Goal: Use online tool/utility: Utilize a website feature to perform a specific function

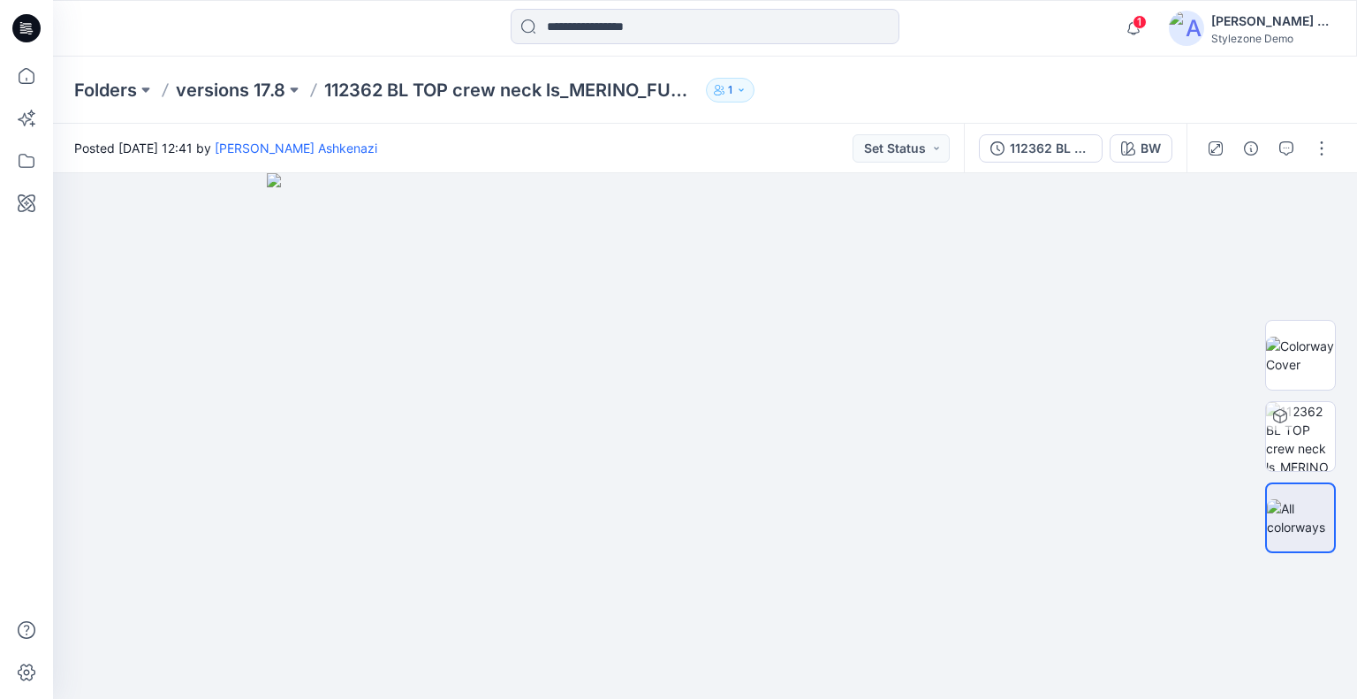
click at [230, 88] on p "versions 17.8" at bounding box center [231, 90] width 110 height 25
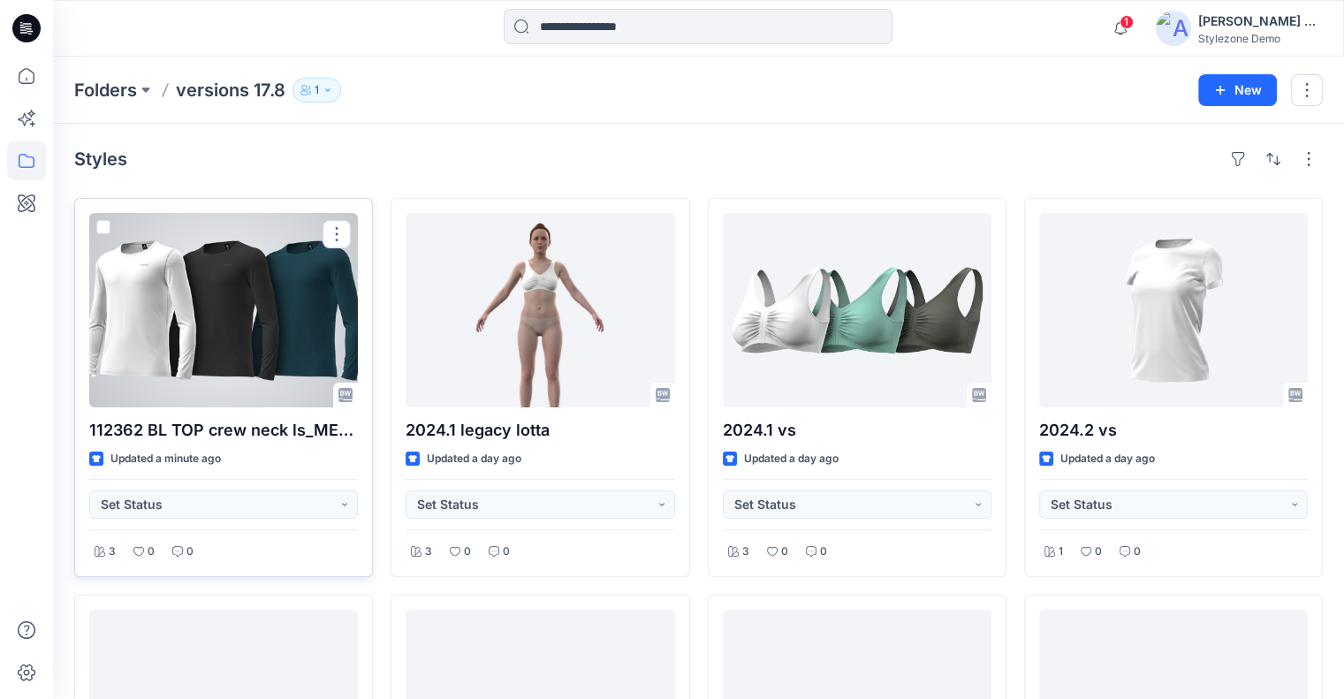
click at [102, 224] on span at bounding box center [103, 227] width 14 height 14
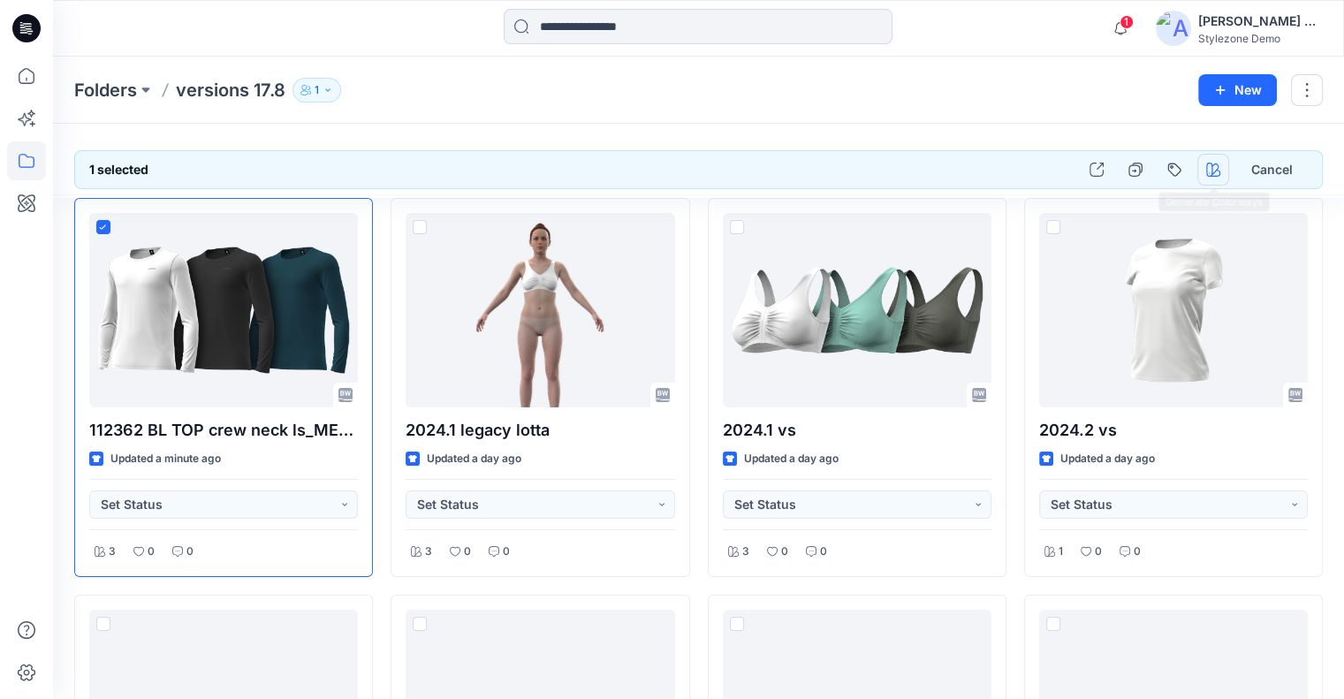
click at [1215, 170] on icon "button" at bounding box center [1213, 170] width 14 height 14
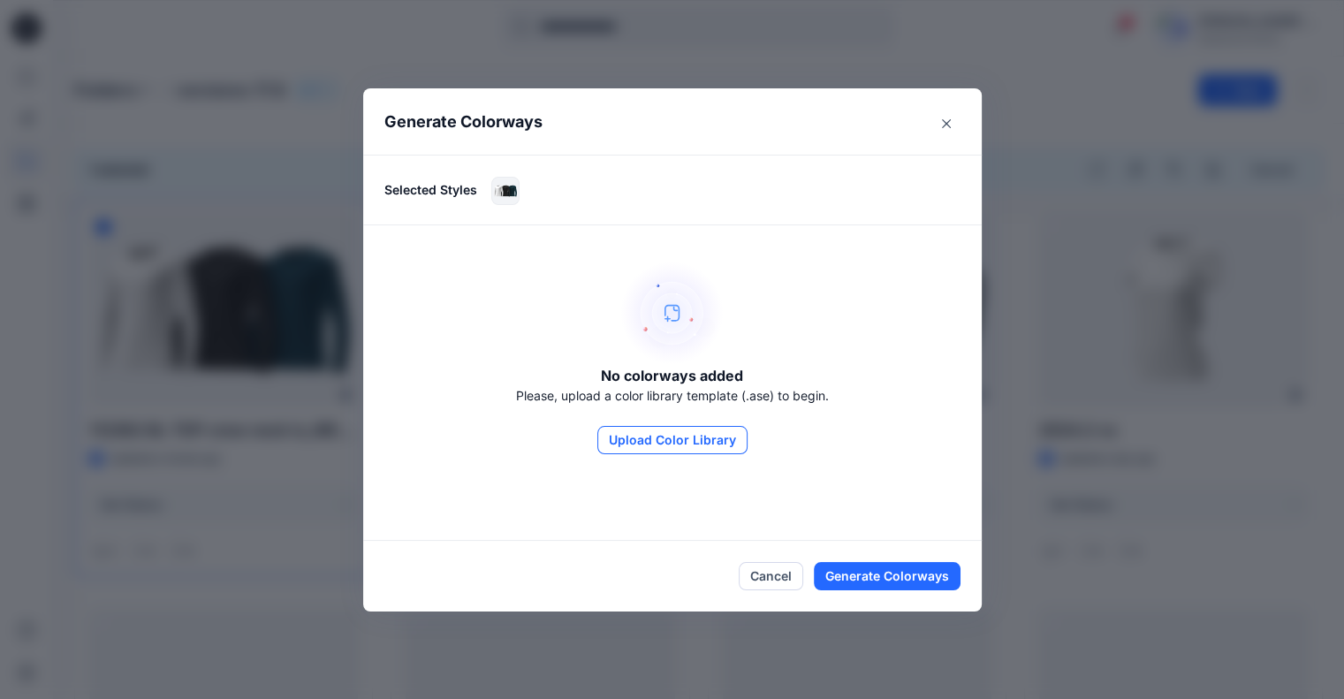
click at [663, 438] on button "Upload Color Library" at bounding box center [672, 440] width 150 height 28
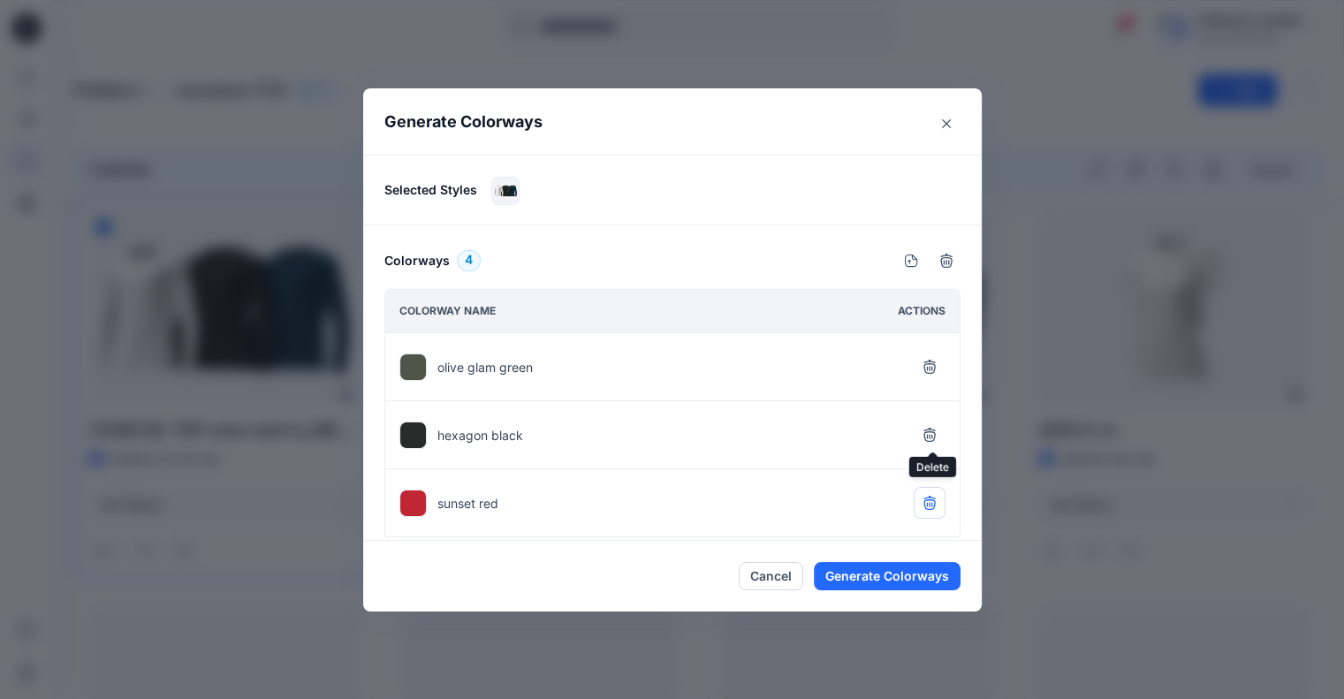
click at [931, 431] on icon "button" at bounding box center [929, 435] width 14 height 14
click at [936, 505] on icon "button" at bounding box center [929, 503] width 14 height 14
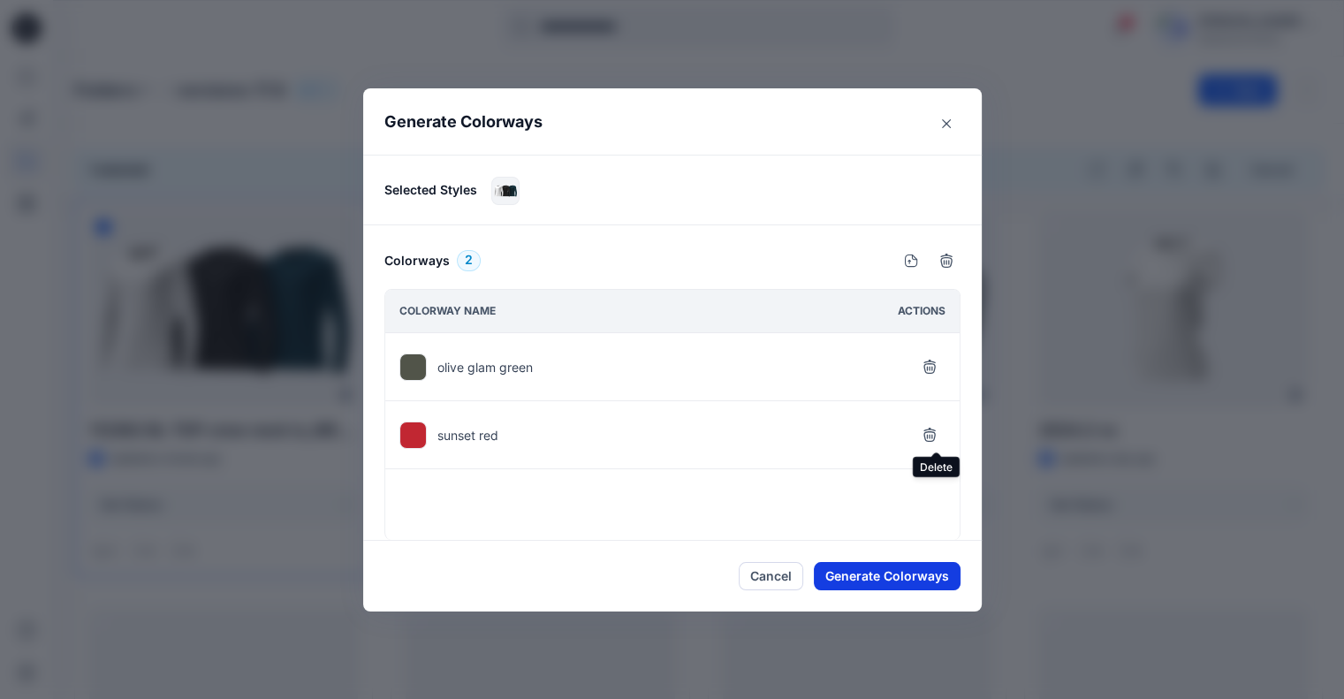
click at [925, 573] on button "Generate Colorways" at bounding box center [887, 576] width 147 height 28
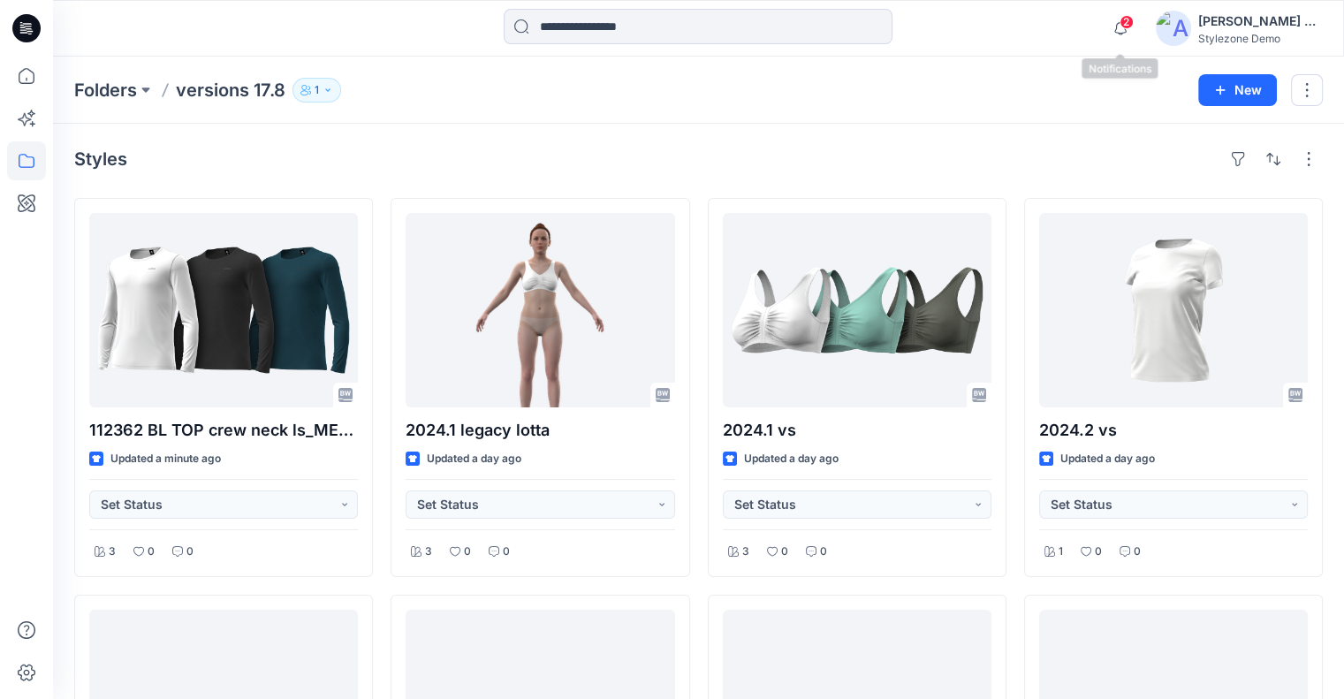
click at [1123, 26] on span "2" at bounding box center [1126, 22] width 14 height 14
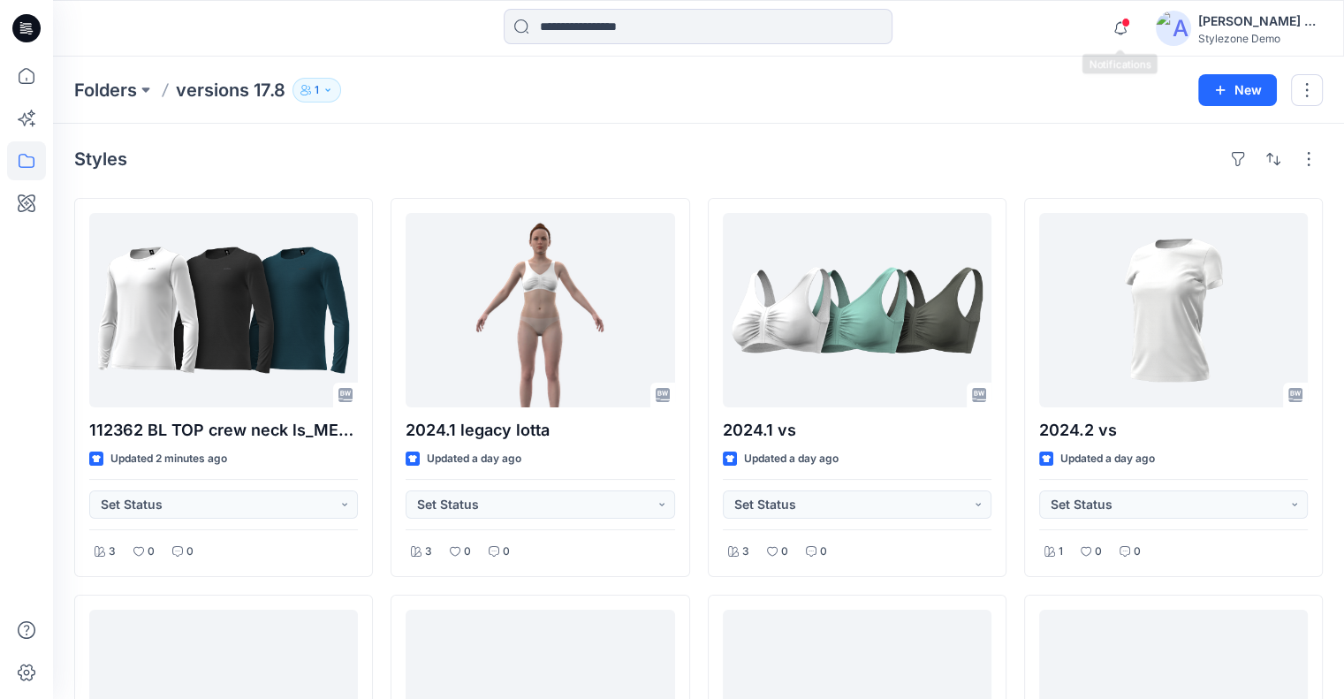
drag, startPoint x: 1122, startPoint y: 36, endPoint x: 1099, endPoint y: 63, distance: 35.1
click at [1122, 36] on icon "button" at bounding box center [1120, 28] width 34 height 35
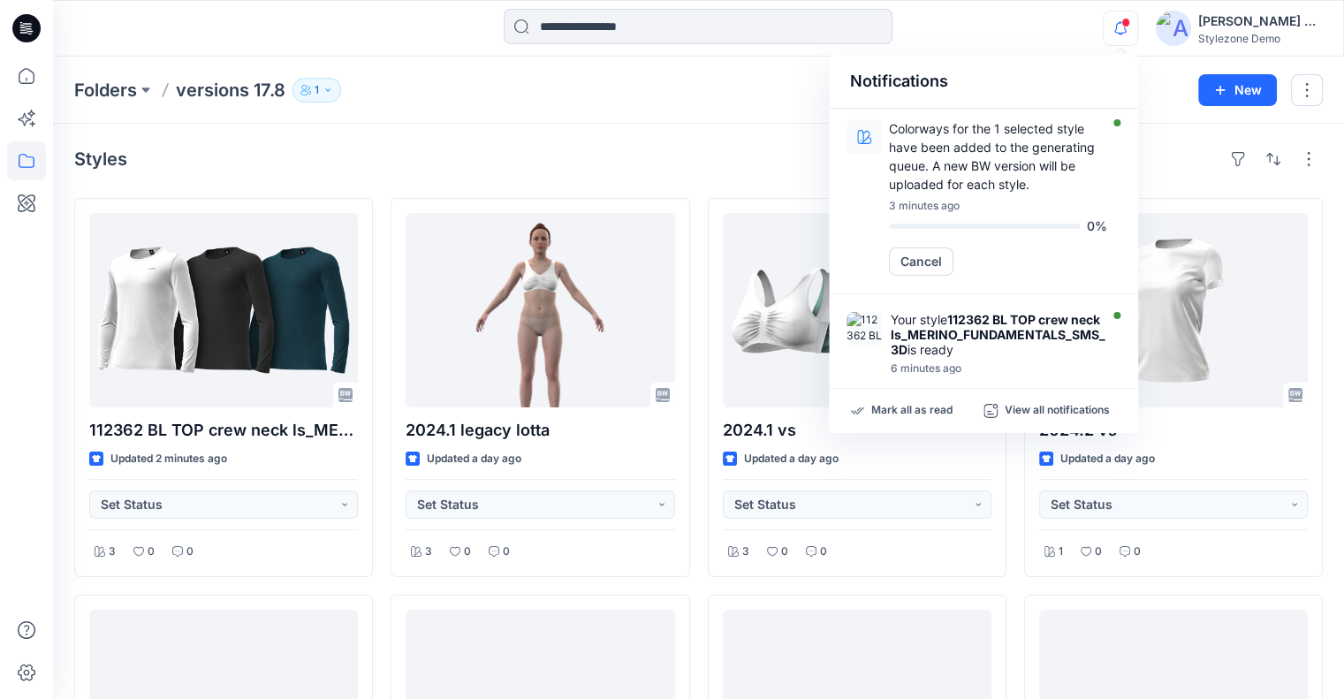
click at [655, 146] on div "Styles" at bounding box center [698, 159] width 1248 height 28
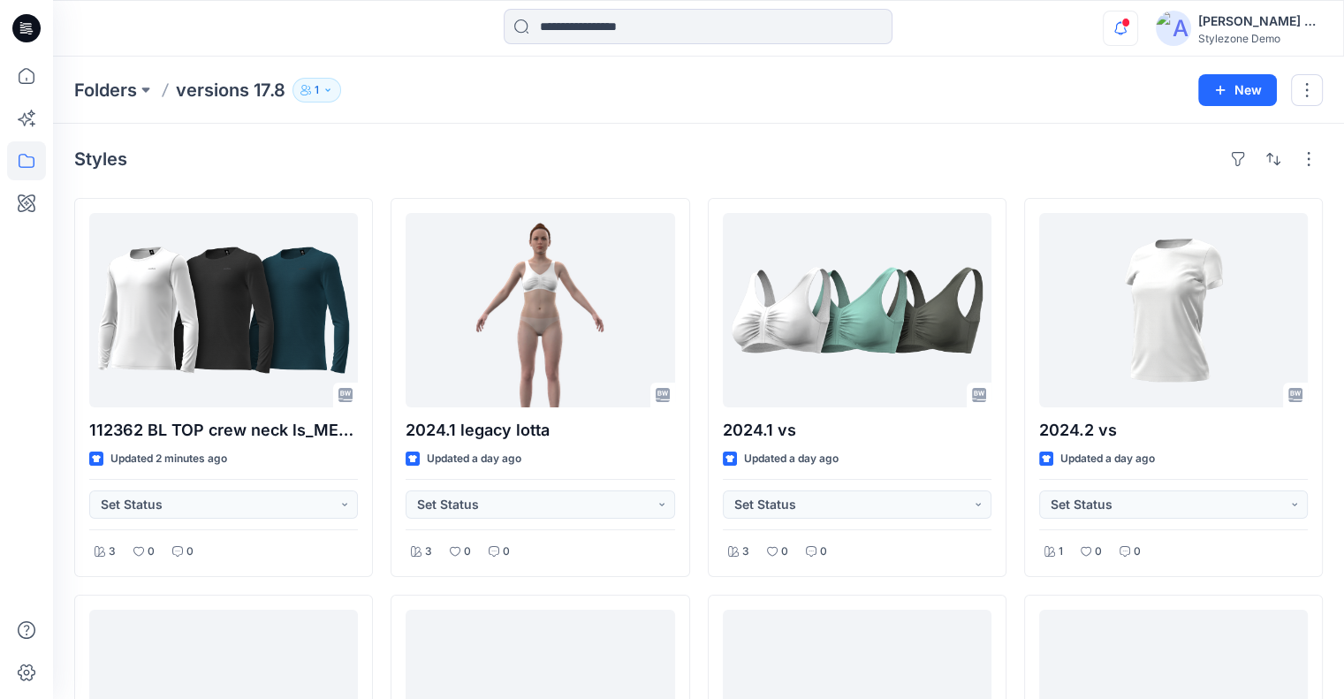
click at [1127, 27] on icon "button" at bounding box center [1120, 28] width 34 height 35
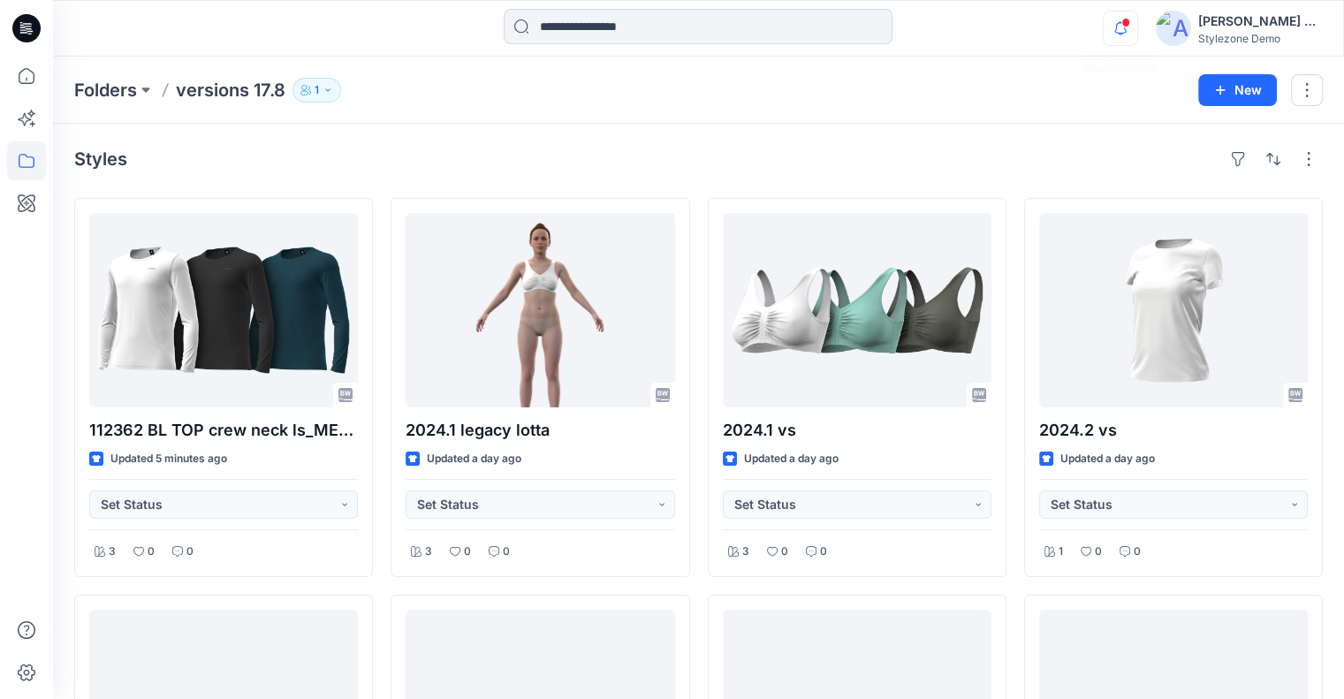
click at [1109, 24] on icon "button" at bounding box center [1120, 28] width 34 height 35
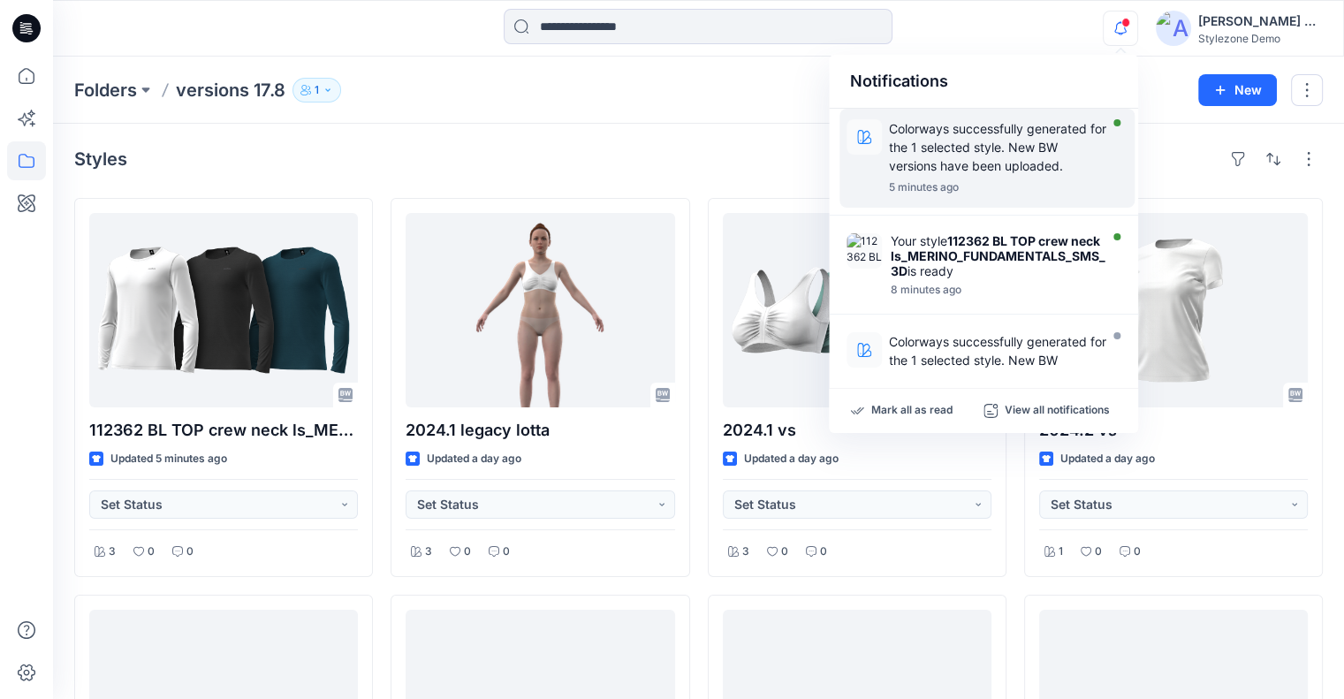
click at [963, 155] on p "Colorways successfully generated for the 1 selected style. New BW versions have…" at bounding box center [998, 147] width 218 height 56
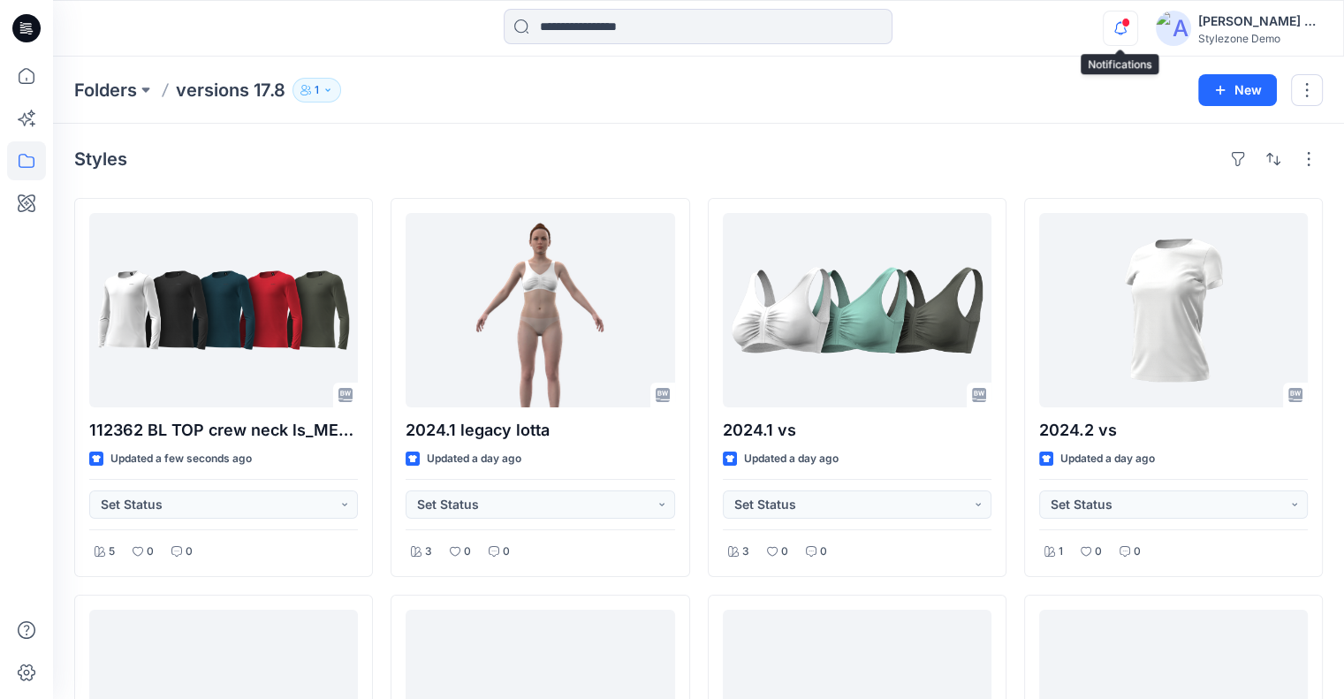
click at [1116, 22] on icon "button" at bounding box center [1120, 28] width 34 height 35
